Goal: Task Accomplishment & Management: Manage account settings

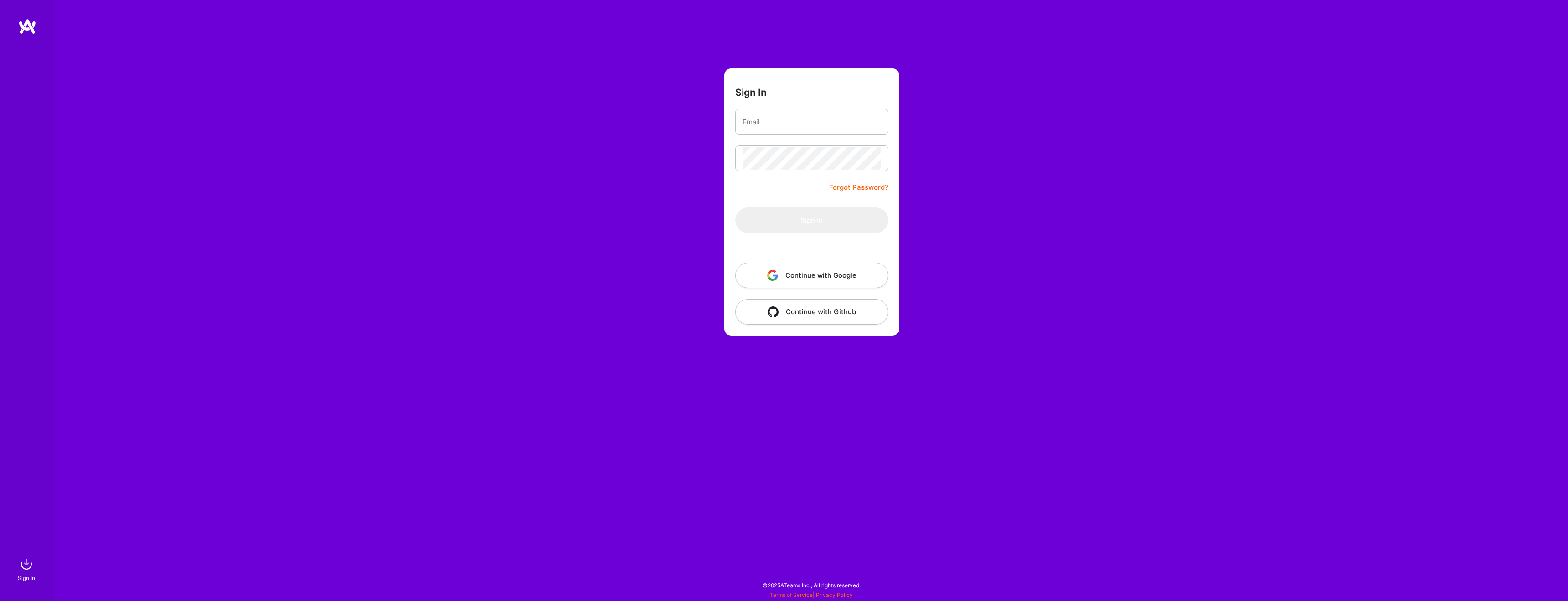
click at [703, 131] on div "Sign In Forgot Password? Sign In Continue with Google Continue with Github" at bounding box center [811, 300] width 1513 height 601
click at [754, 115] on input "email" at bounding box center [812, 121] width 139 height 23
click at [756, 122] on input "email" at bounding box center [812, 121] width 139 height 23
type input "[EMAIL_ADDRESS][DOMAIN_NAME]"
click at [790, 215] on button "Sign In" at bounding box center [812, 220] width 153 height 26
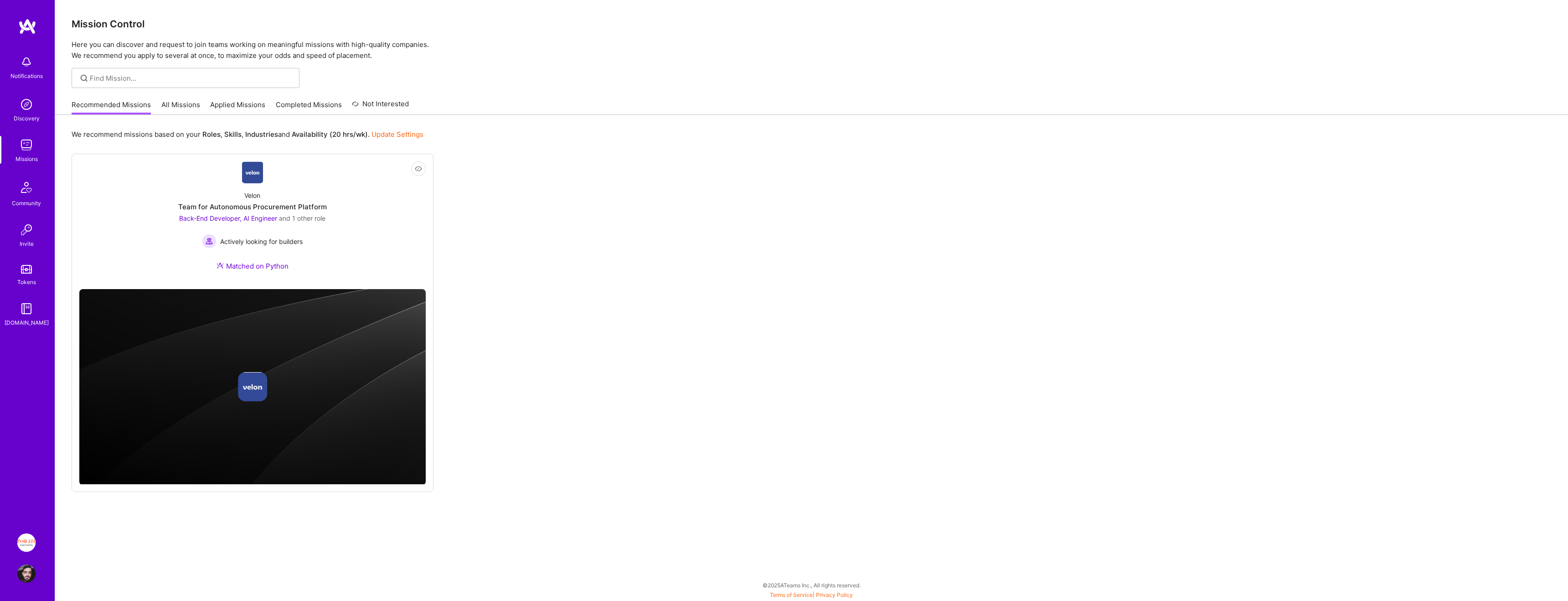
click at [243, 45] on p "Here you can discover and request to join teams working on meaningful missions …" at bounding box center [811, 50] width 1480 height 22
click at [227, 105] on link "Applied Missions" at bounding box center [238, 107] width 55 height 15
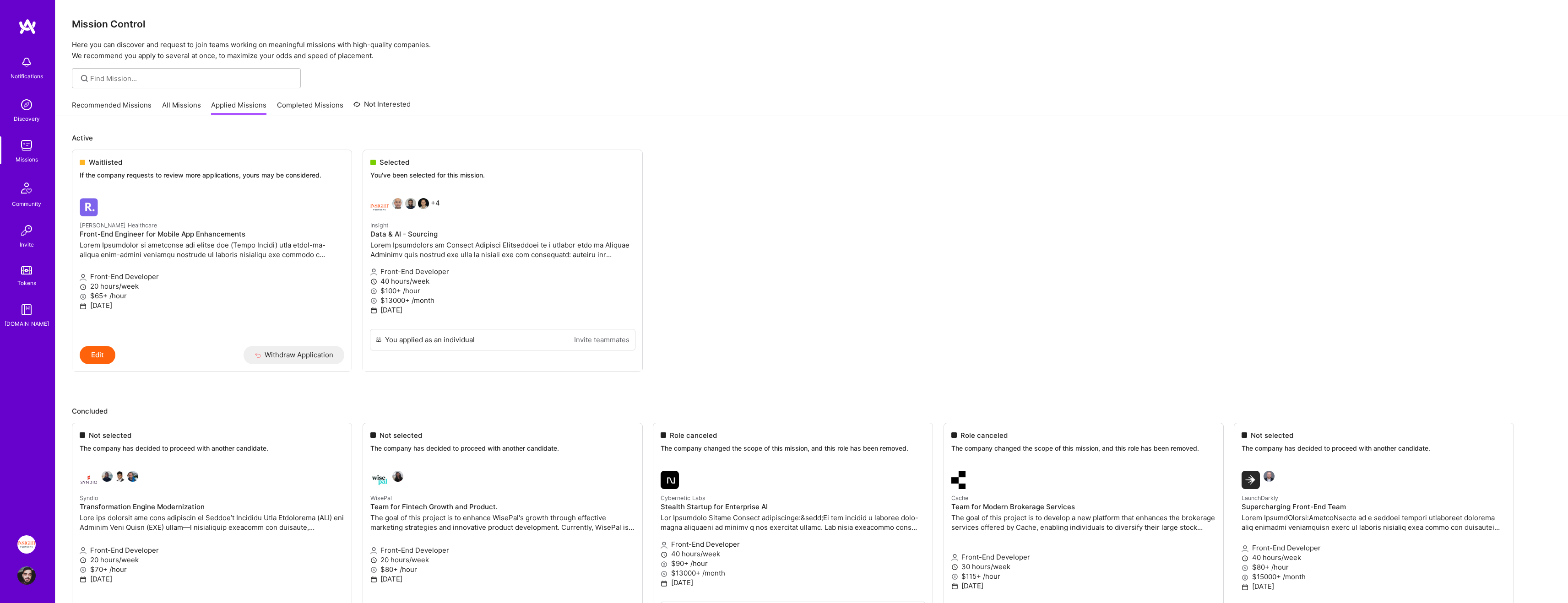
click at [35, 558] on div "Insight Partners: Data & AI - Sourcing Profile" at bounding box center [27, 559] width 21 height 49
click at [35, 545] on link "Insight Partners: Data & AI - Sourcing" at bounding box center [26, 545] width 23 height 19
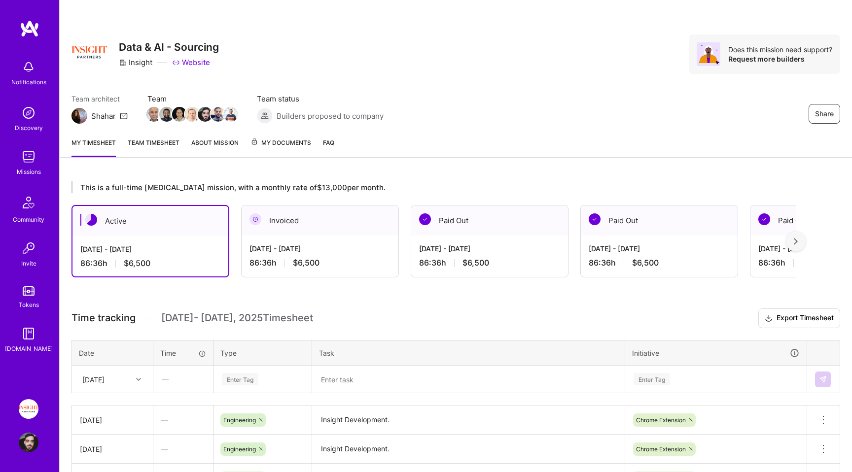
click at [35, 152] on img at bounding box center [29, 157] width 20 height 20
